Goal: Navigation & Orientation: Understand site structure

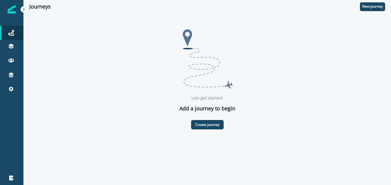
click at [125, 118] on div "Lets get started! Add a journey to begin Create journey" at bounding box center [206, 77] width 355 height 103
click at [11, 47] on icon at bounding box center [10, 47] width 5 height 2
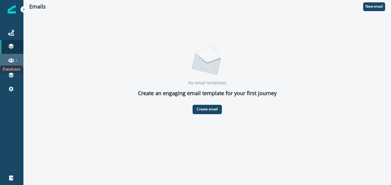
click at [13, 61] on icon at bounding box center [11, 60] width 6 height 4
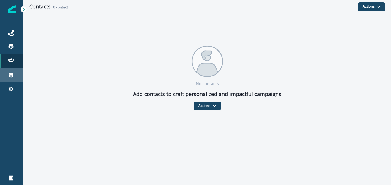
click at [13, 72] on div "Connections" at bounding box center [11, 74] width 19 height 7
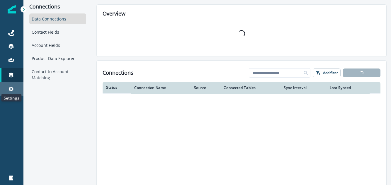
click at [13, 89] on icon at bounding box center [11, 89] width 6 height 6
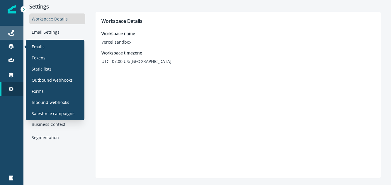
click at [14, 39] on link "Journeys" at bounding box center [11, 33] width 23 height 14
